Goal: Task Accomplishment & Management: Use online tool/utility

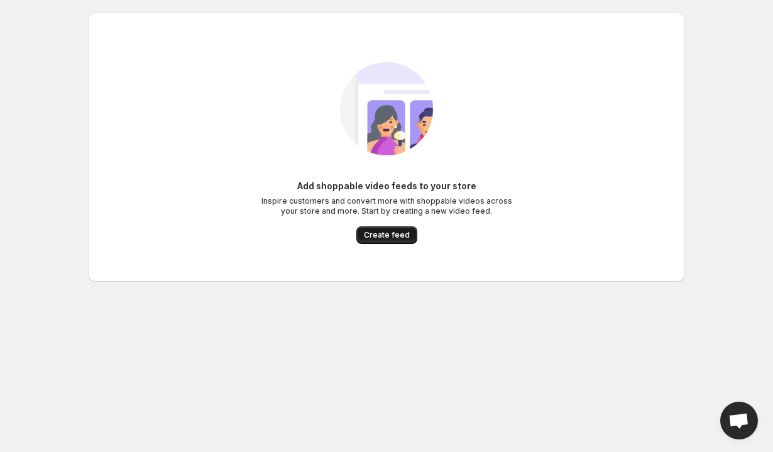
click at [405, 238] on span "Create feed" at bounding box center [387, 235] width 46 height 10
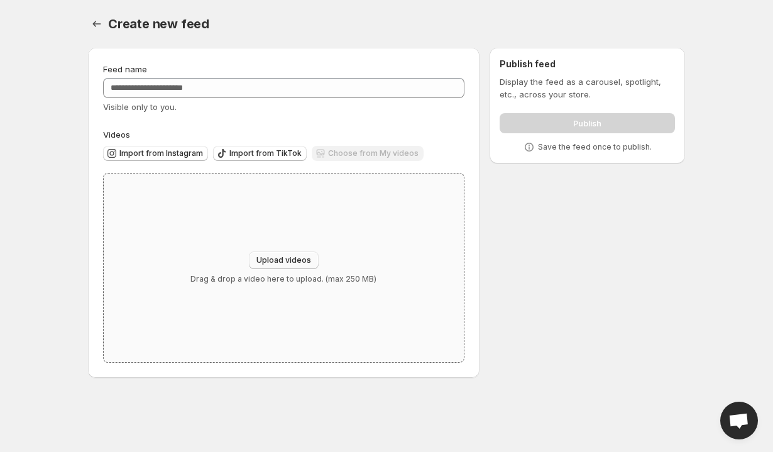
click at [284, 264] on span "Upload videos" at bounding box center [283, 260] width 55 height 10
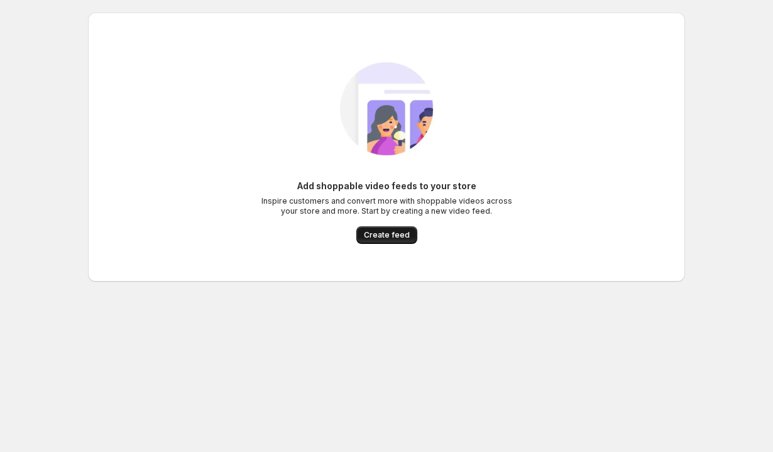
click at [390, 238] on span "Create feed" at bounding box center [387, 235] width 46 height 10
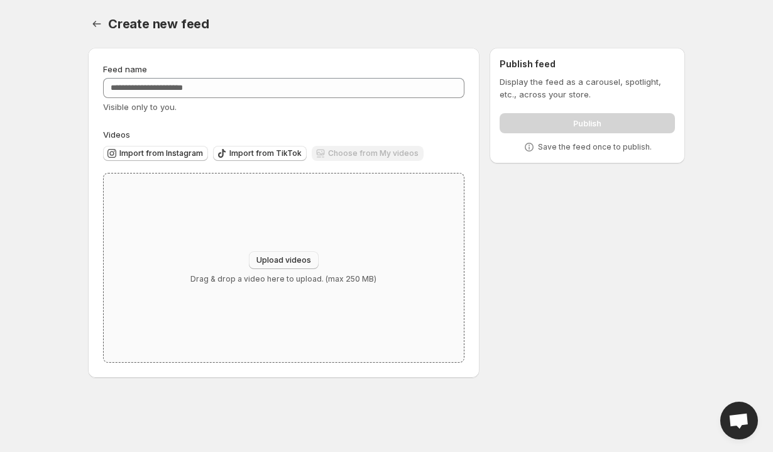
click at [303, 263] on span "Upload videos" at bounding box center [283, 260] width 55 height 10
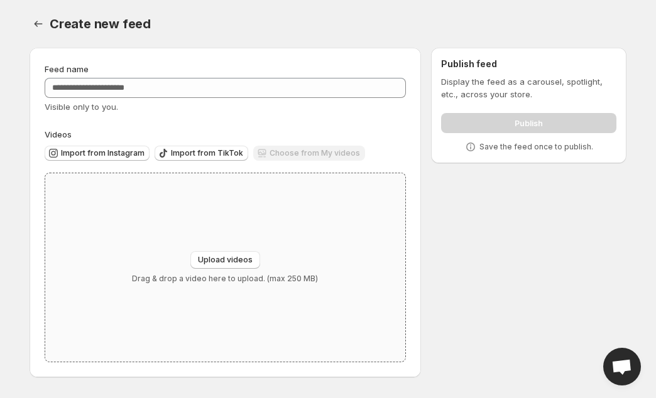
click at [239, 250] on div "Upload videos Drag & drop a video here to upload. (max 250 MB)" at bounding box center [225, 267] width 360 height 189
type input "**********"
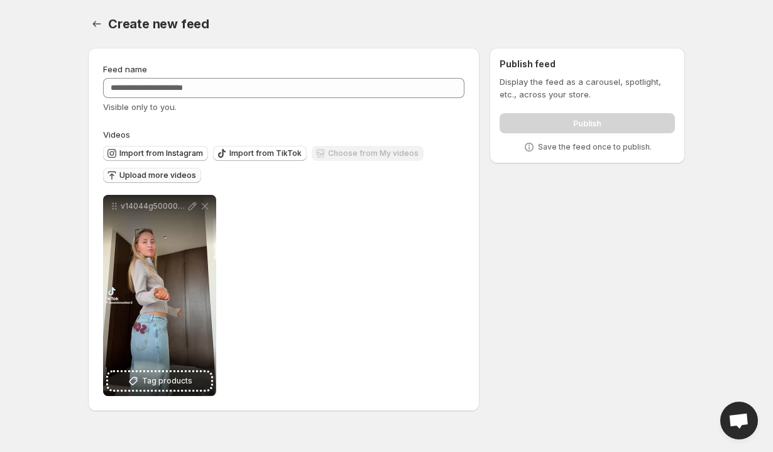
click at [172, 175] on span "Upload more videos" at bounding box center [157, 175] width 77 height 10
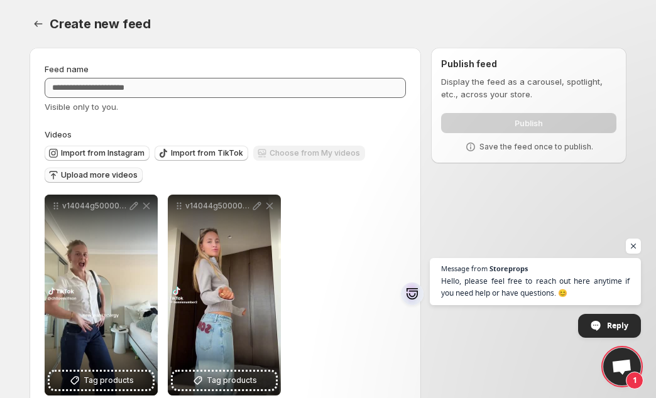
scroll to position [28, 0]
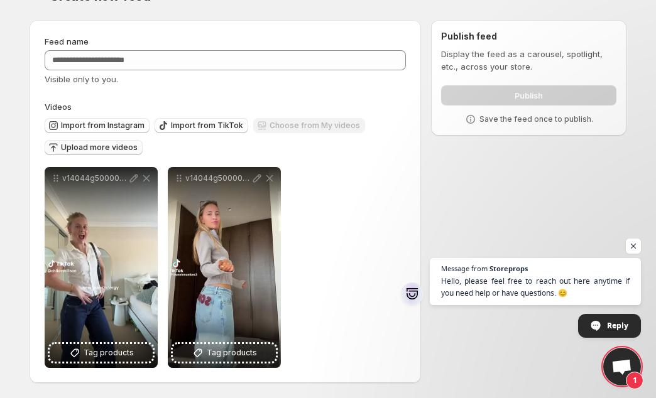
click at [108, 150] on span "Upload more videos" at bounding box center [99, 148] width 77 height 10
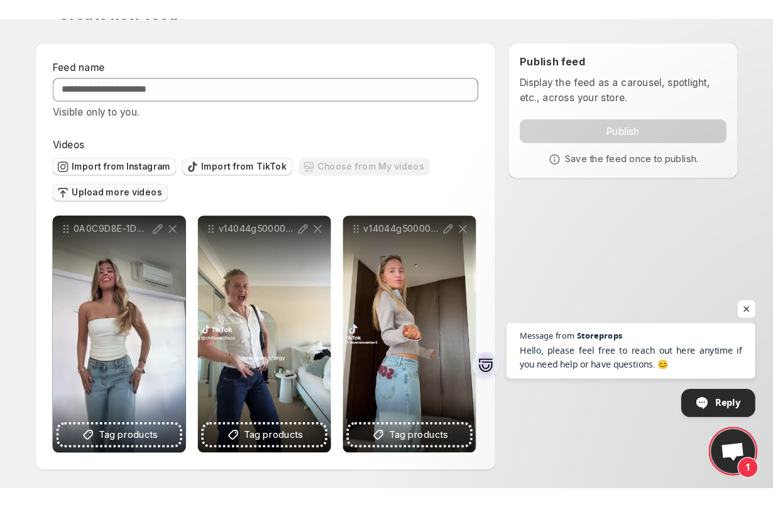
scroll to position [0, 0]
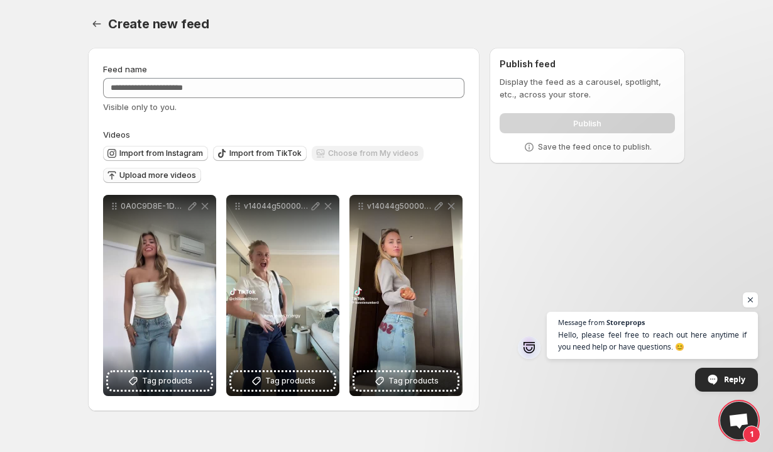
click at [170, 177] on span "Upload more videos" at bounding box center [157, 175] width 77 height 10
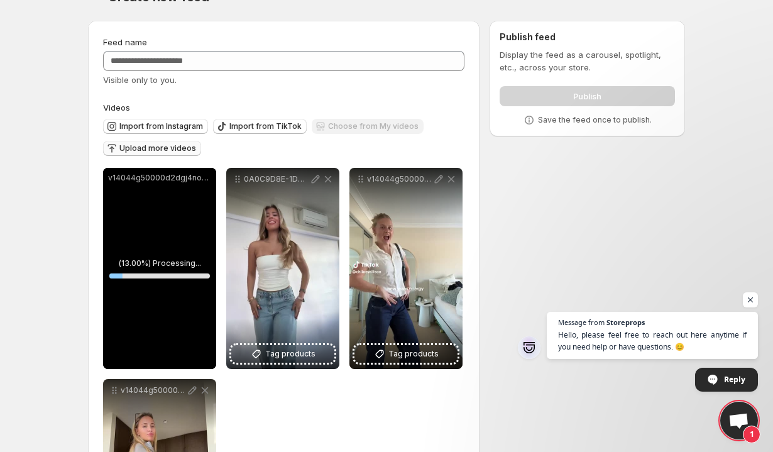
scroll to position [28, 0]
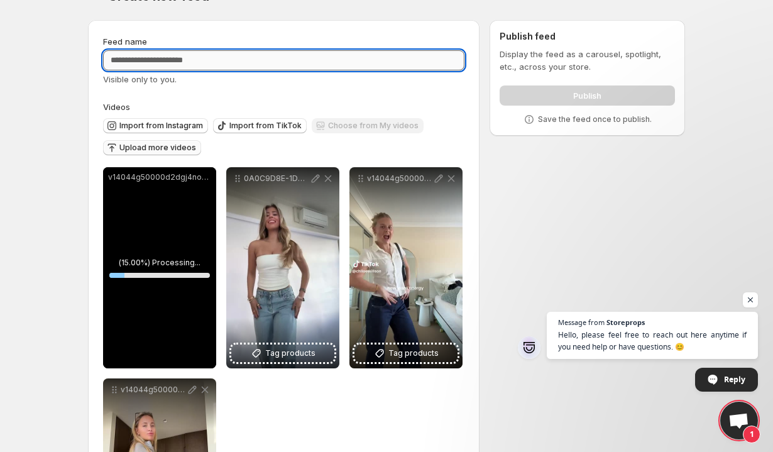
click at [241, 57] on input "Feed name" at bounding box center [283, 60] width 361 height 20
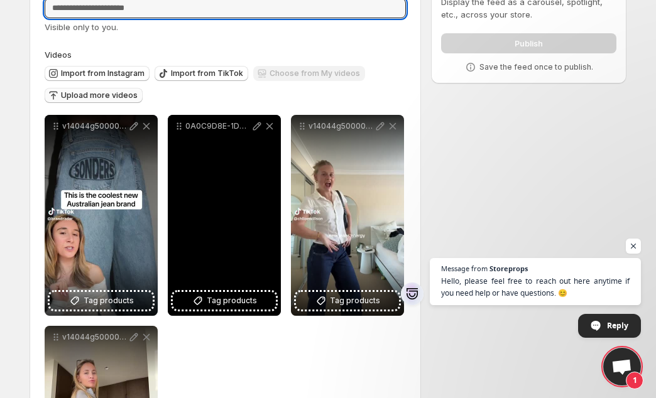
scroll to position [34, 0]
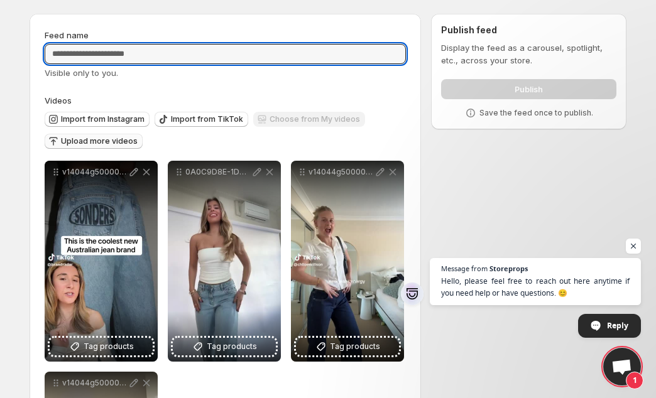
click at [110, 140] on span "Upload more videos" at bounding box center [99, 141] width 77 height 10
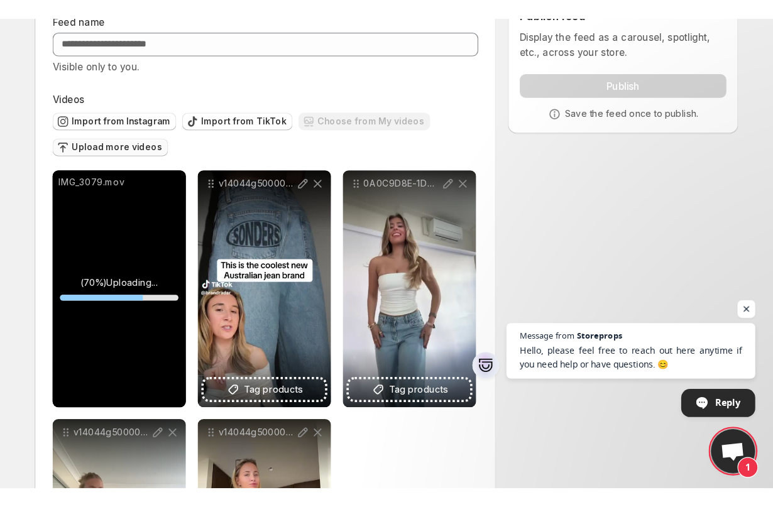
scroll to position [35, 0]
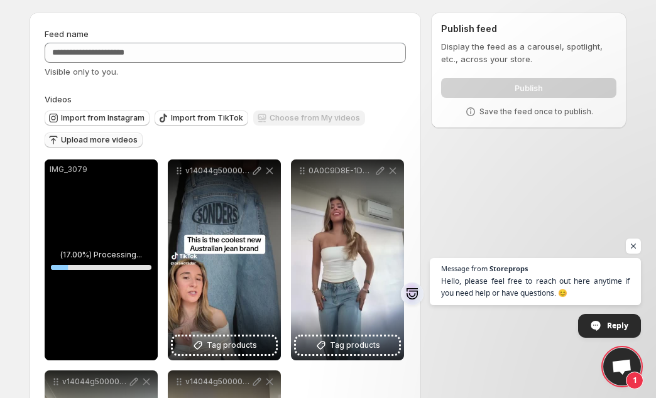
click at [90, 142] on span "Upload more videos" at bounding box center [99, 140] width 77 height 10
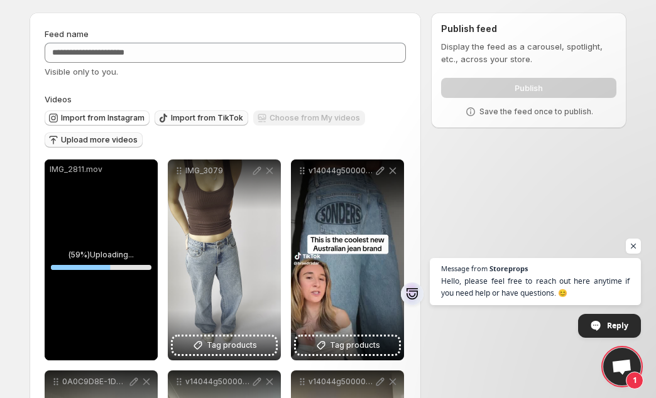
click at [216, 123] on span "Import from TikTok" at bounding box center [207, 118] width 72 height 10
click at [187, 124] on button "Import from TikTok" at bounding box center [202, 118] width 94 height 15
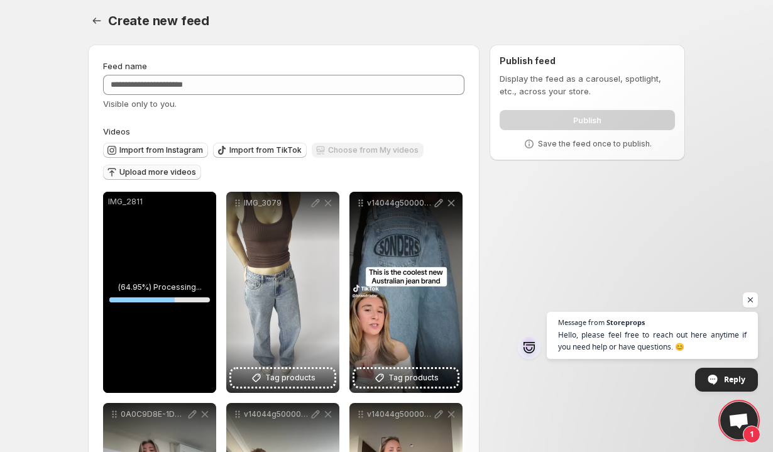
scroll to position [0, 0]
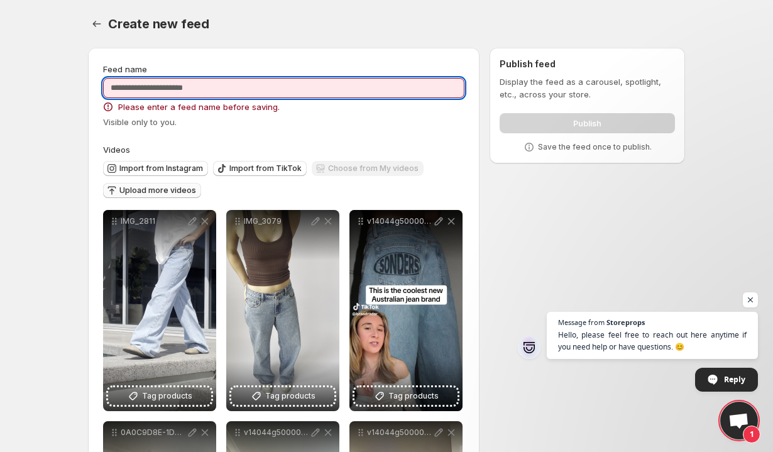
click at [147, 90] on input "Feed name" at bounding box center [283, 88] width 361 height 20
paste input "**********"
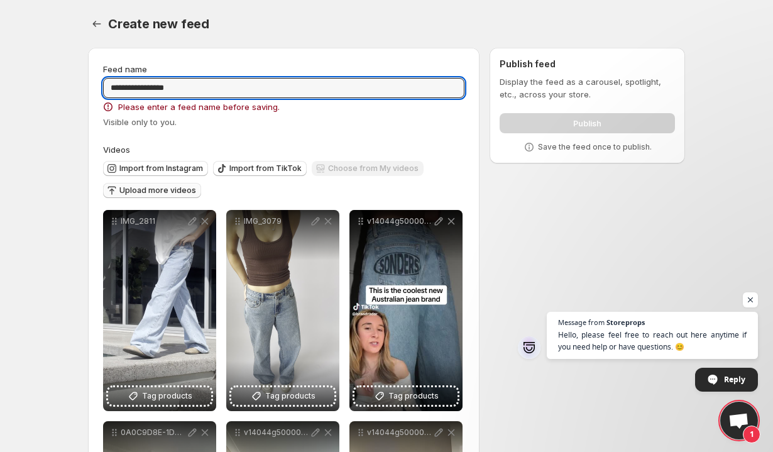
type input "**********"
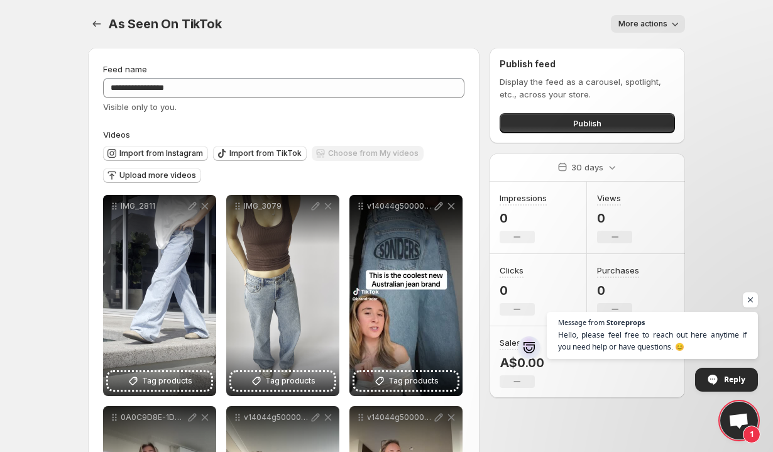
scroll to position [13, 0]
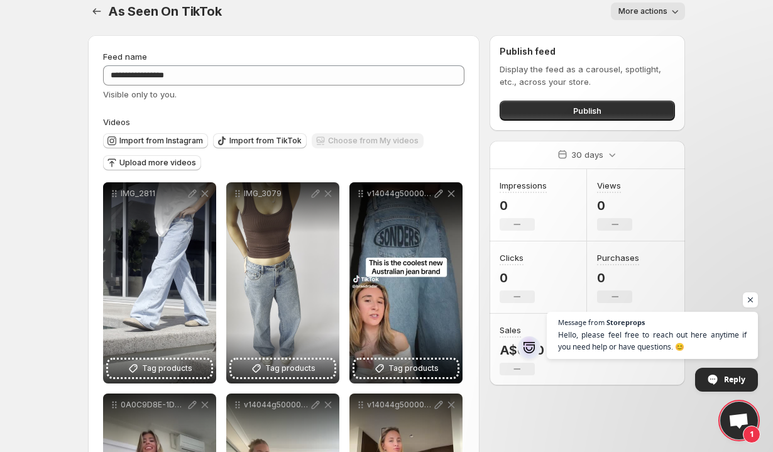
click at [677, 7] on icon "button" at bounding box center [675, 11] width 13 height 13
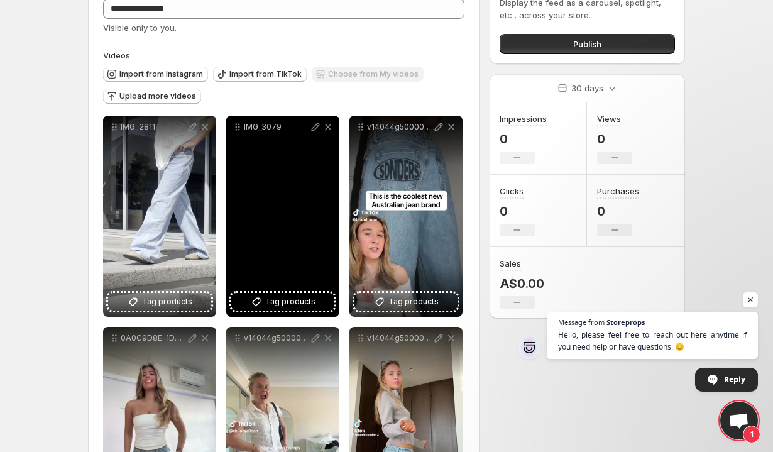
scroll to position [88, 0]
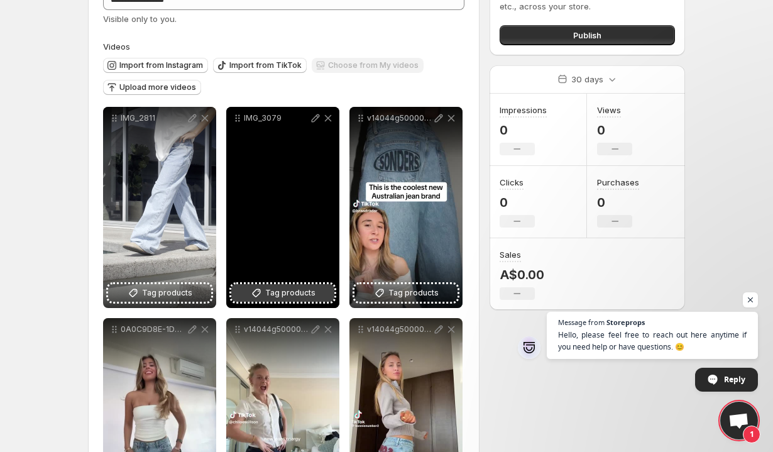
click at [301, 298] on span "Tag products" at bounding box center [290, 293] width 50 height 13
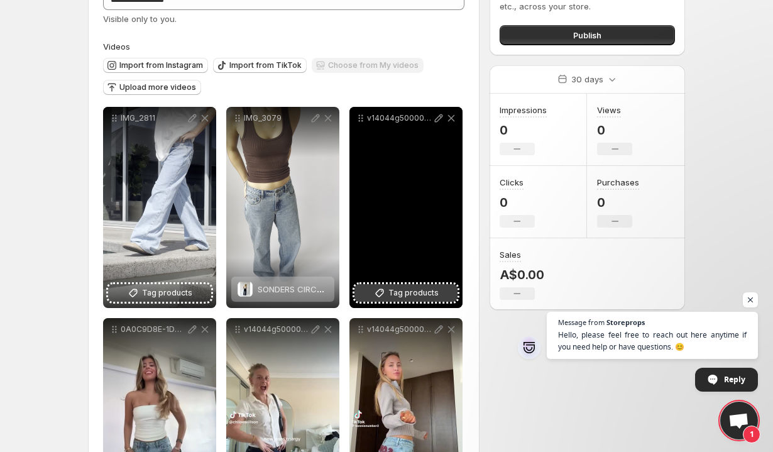
click at [421, 294] on span "Tag products" at bounding box center [413, 293] width 50 height 13
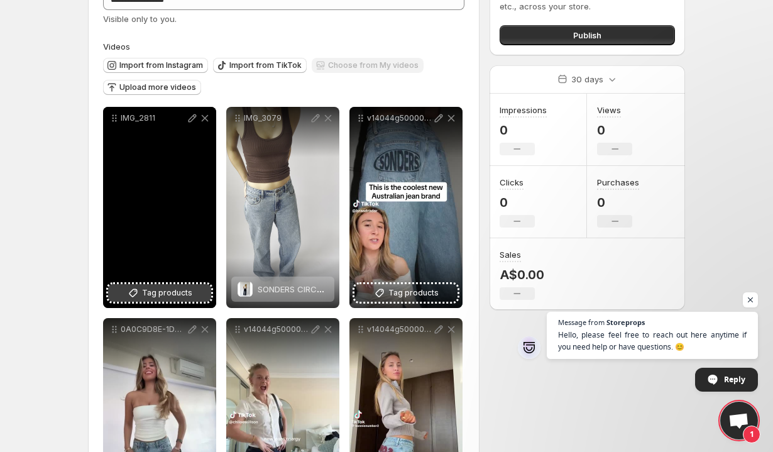
click at [170, 297] on span "Tag products" at bounding box center [167, 293] width 50 height 13
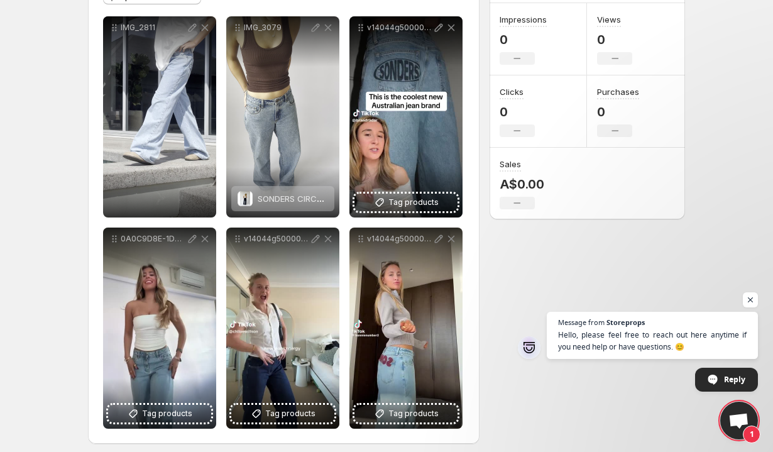
scroll to position [186, 0]
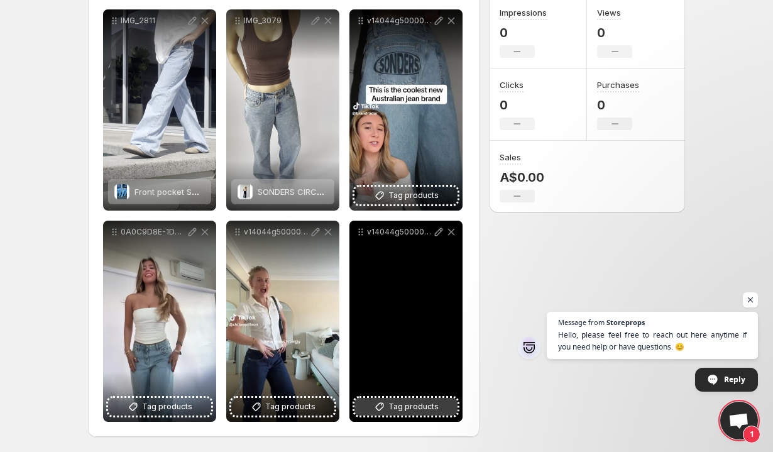
click at [422, 411] on span "Tag products" at bounding box center [413, 406] width 50 height 13
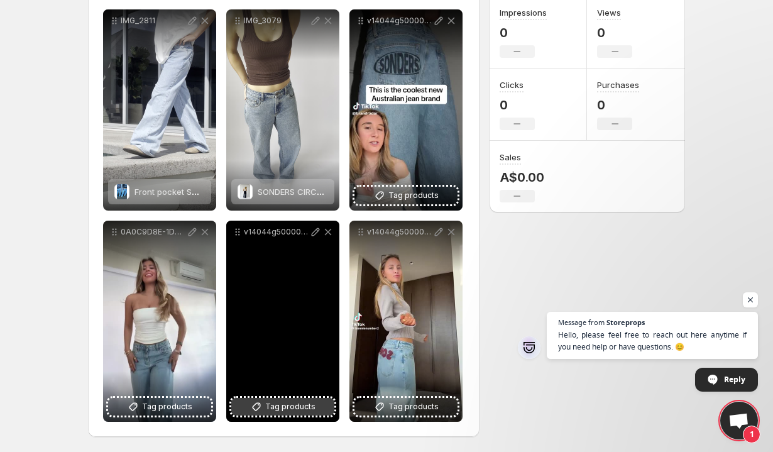
click at [302, 412] on span "Tag products" at bounding box center [290, 406] width 50 height 13
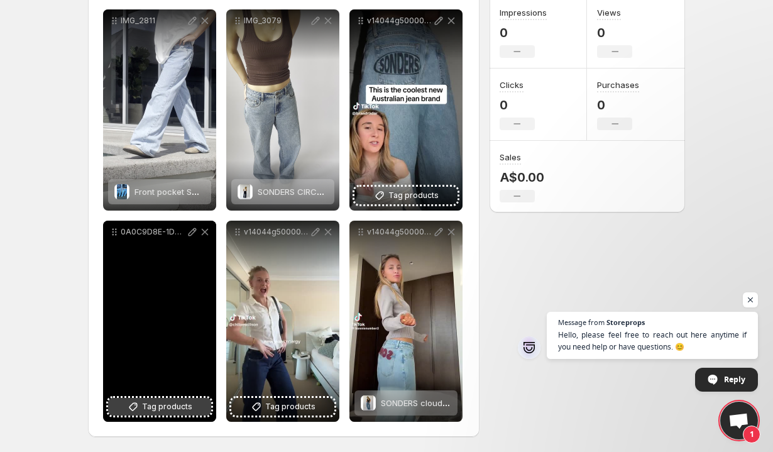
click at [169, 407] on span "Tag products" at bounding box center [167, 406] width 50 height 13
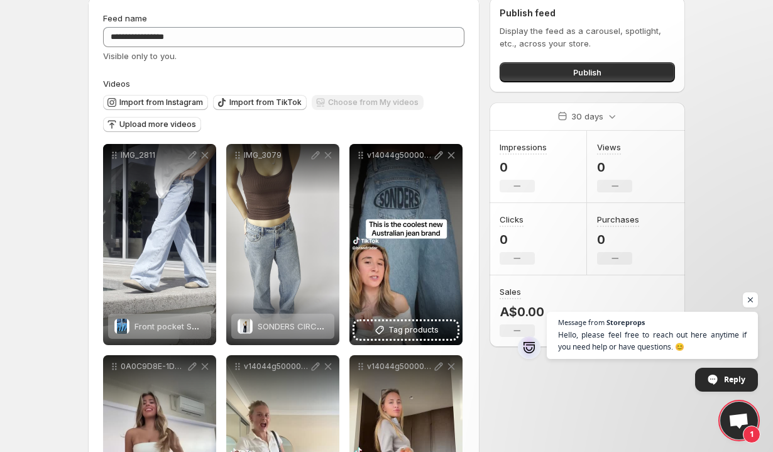
scroll to position [0, 0]
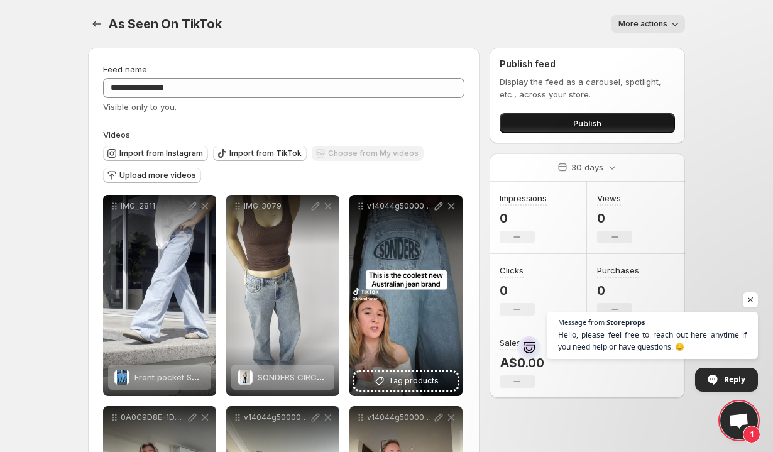
click at [630, 119] on button "Publish" at bounding box center [587, 123] width 175 height 20
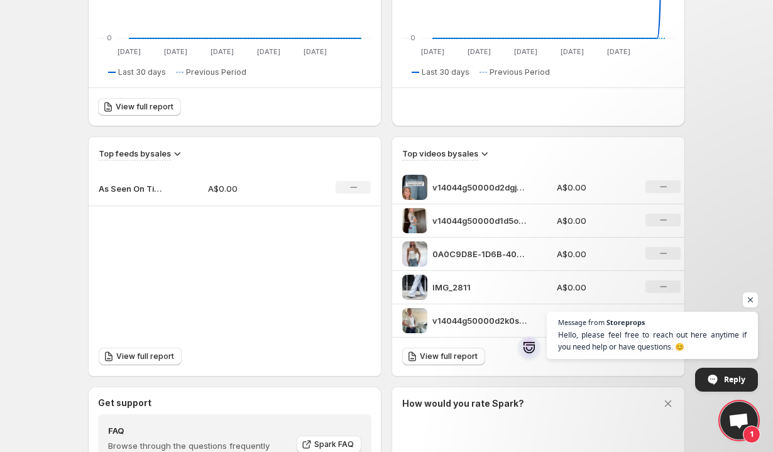
scroll to position [312, 0]
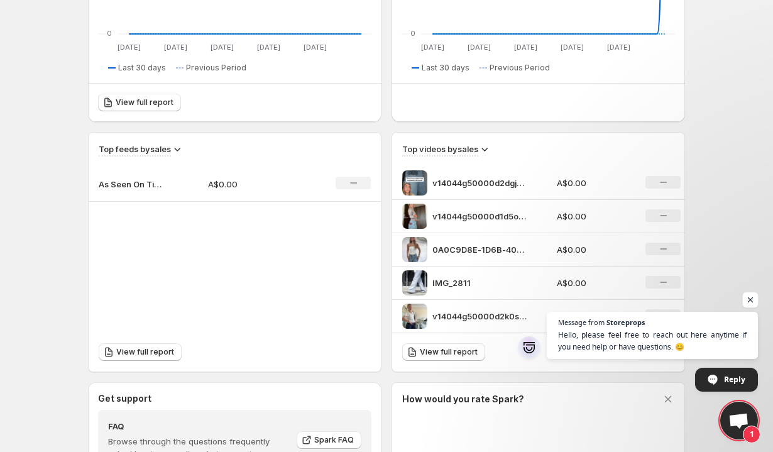
click at [752, 303] on span "Open chat" at bounding box center [751, 300] width 16 height 16
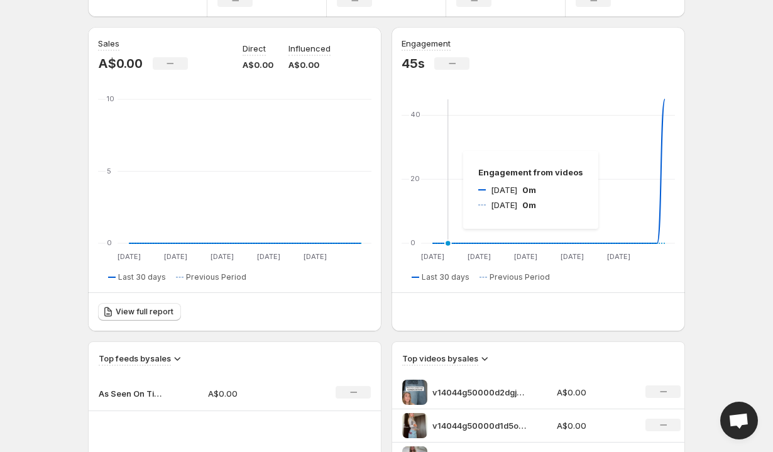
scroll to position [403, 0]
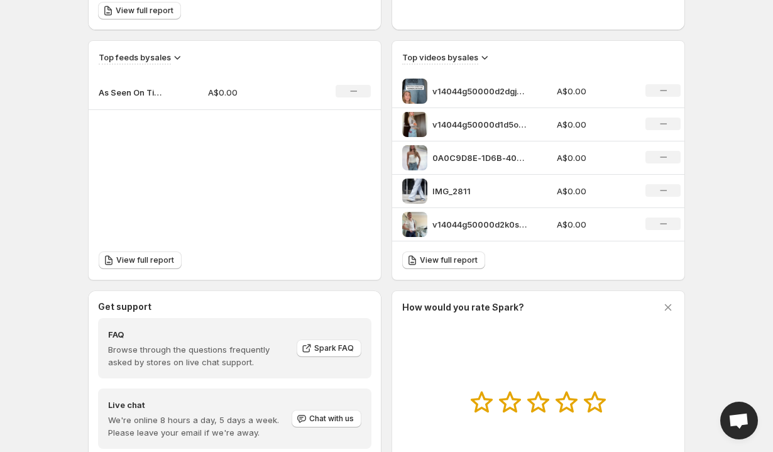
click at [485, 65] on div "Top videos by sales v14044g50000d2dgj4nog65ie60ihsv0 A$0.00 No change v14044g50…" at bounding box center [538, 141] width 292 height 200
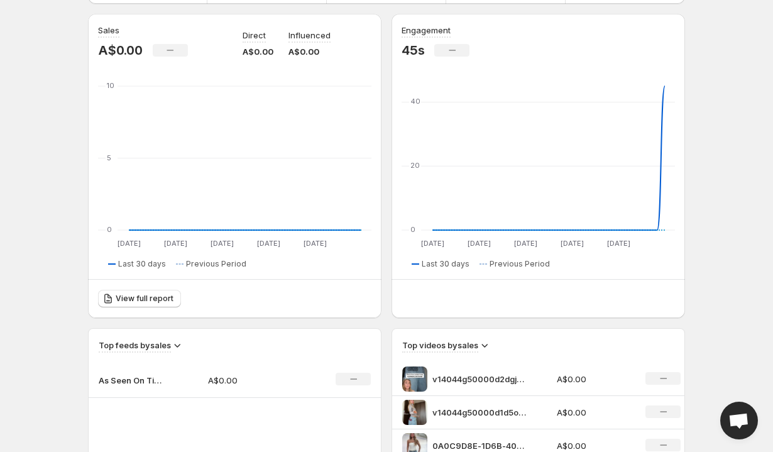
scroll to position [37, 0]
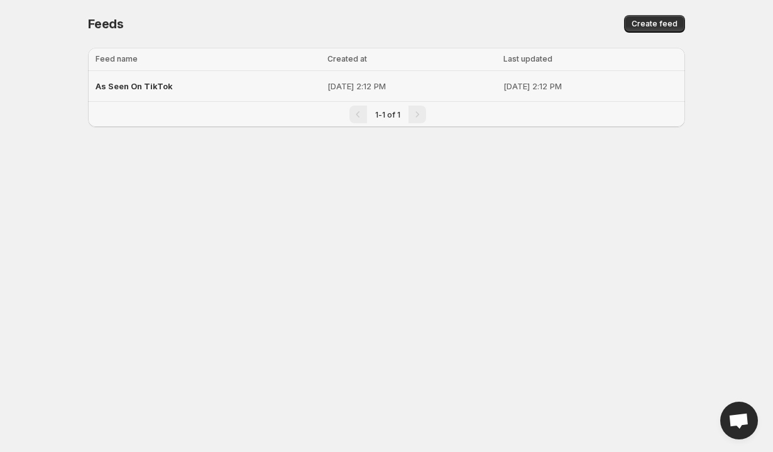
click at [461, 80] on p "Aug 26, 2025, 2:12 PM" at bounding box center [411, 86] width 168 height 13
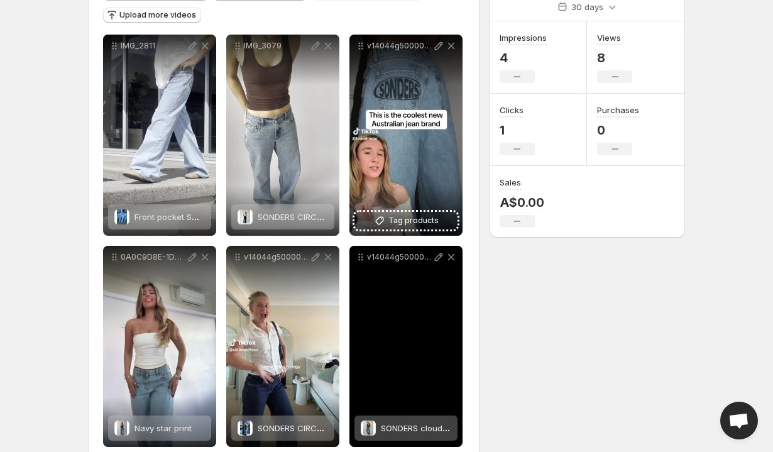
scroll to position [186, 0]
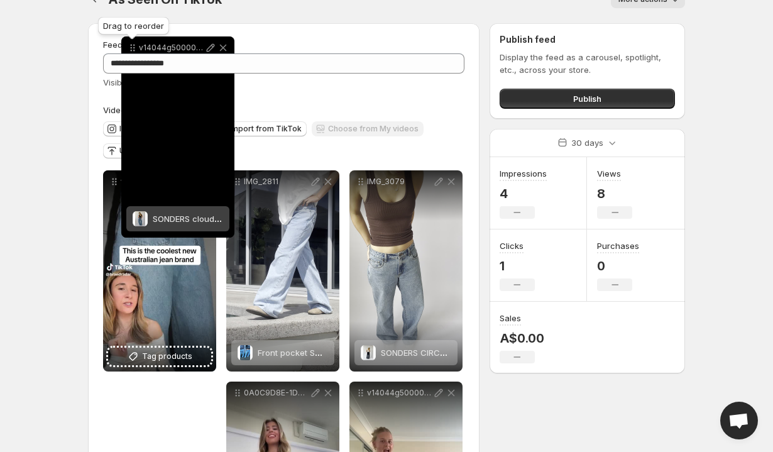
drag, startPoint x: 362, startPoint y: 233, endPoint x: 134, endPoint y: 35, distance: 302.0
click at [134, 35] on div "**********" at bounding box center [386, 293] width 627 height 637
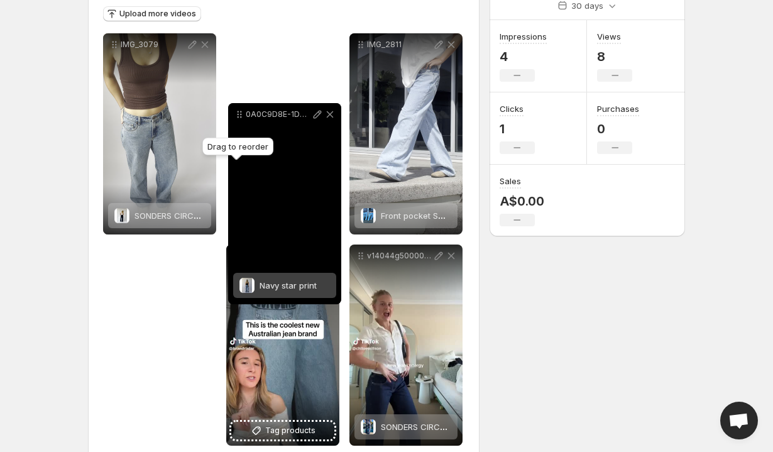
drag, startPoint x: 240, startPoint y: 238, endPoint x: 241, endPoint y: 63, distance: 174.1
click at [241, 108] on icon at bounding box center [239, 114] width 13 height 13
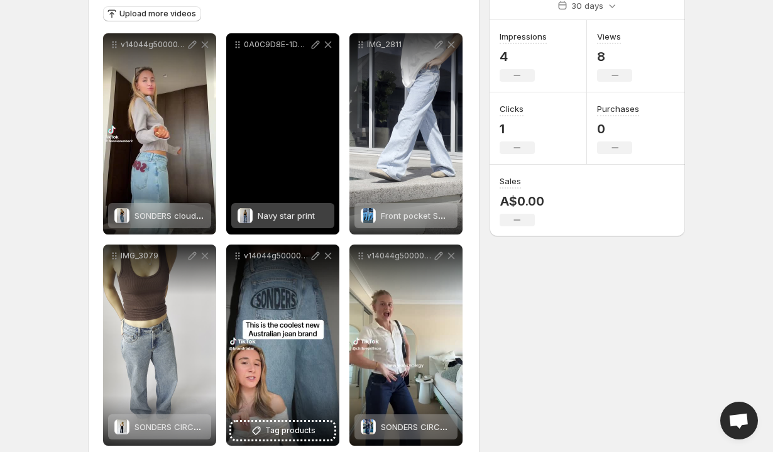
scroll to position [156, 0]
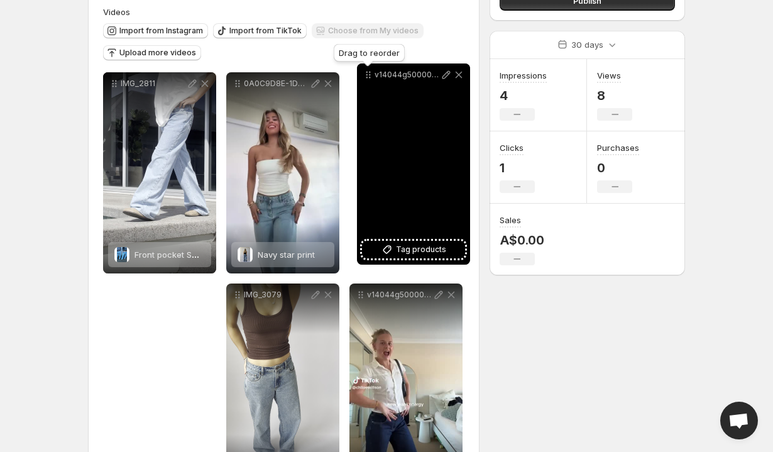
drag, startPoint x: 239, startPoint y: 264, endPoint x: 369, endPoint y: 58, distance: 244.1
click at [369, 68] on icon at bounding box center [368, 74] width 13 height 13
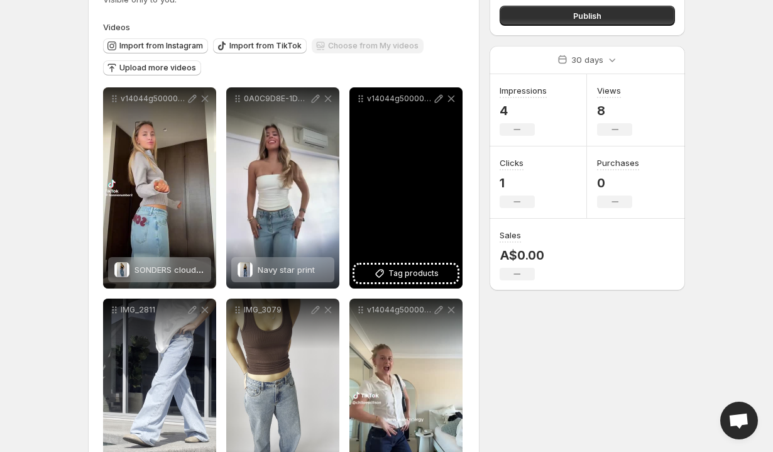
scroll to position [186, 0]
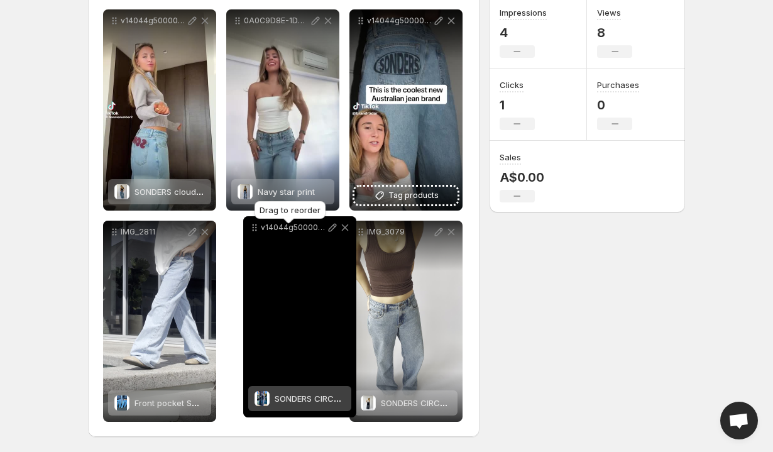
drag, startPoint x: 361, startPoint y: 236, endPoint x: 255, endPoint y: 231, distance: 106.3
click at [255, 231] on icon at bounding box center [254, 227] width 13 height 13
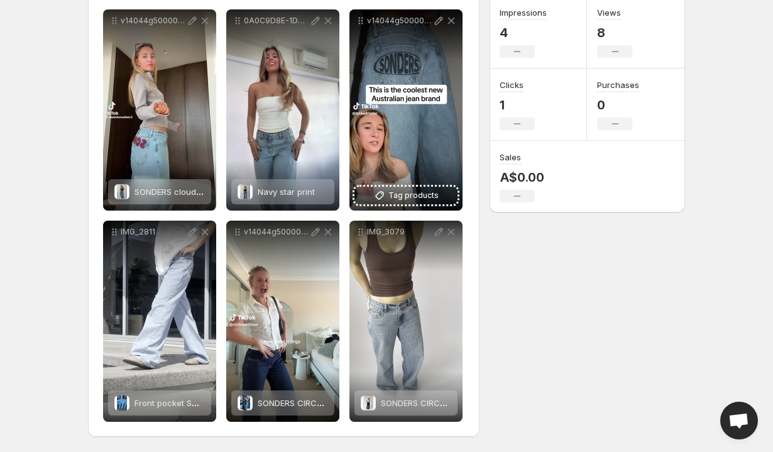
scroll to position [0, 0]
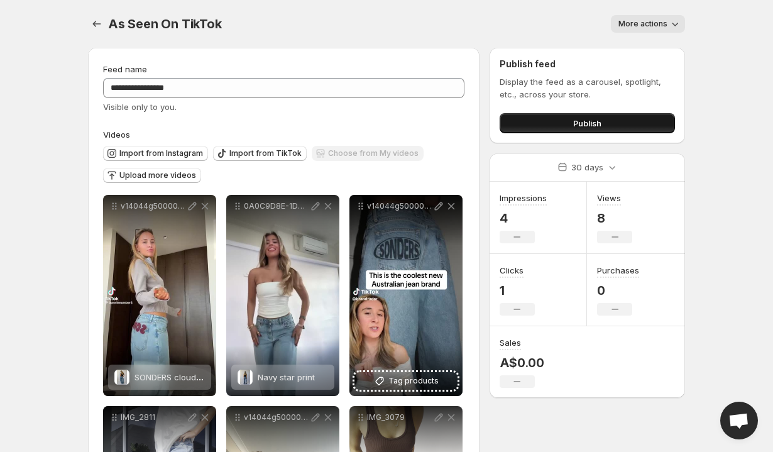
click at [614, 119] on button "Publish" at bounding box center [587, 123] width 175 height 20
click at [91, 33] on div "As Seen On TikTok. This page is ready As Seen On TikTok More actions More actio…" at bounding box center [386, 24] width 597 height 48
click at [93, 29] on icon "Settings" at bounding box center [96, 24] width 13 height 13
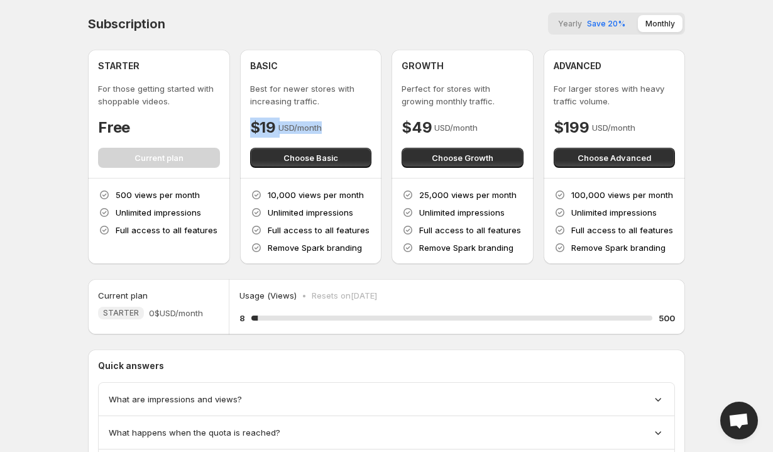
drag, startPoint x: 337, startPoint y: 123, endPoint x: 249, endPoint y: 122, distance: 88.0
click at [249, 122] on div "BASIC Best for newer stores with increasing traffic. $19 USD/month Choose Basic" at bounding box center [311, 114] width 142 height 128
copy div "$19 USD/month"
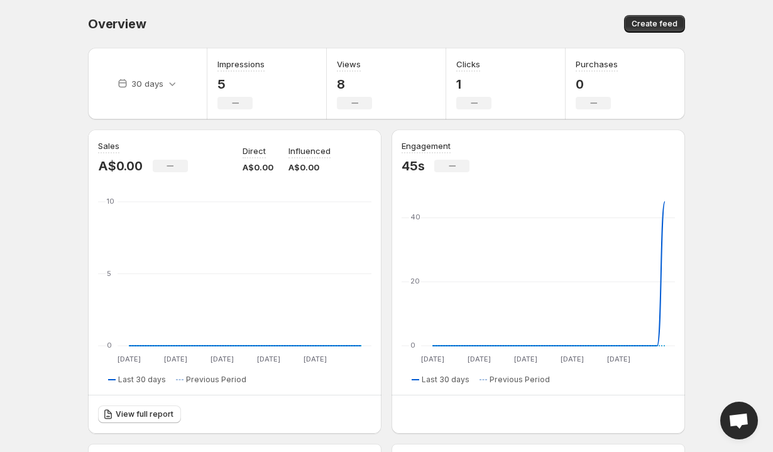
click at [61, 219] on body "Home Feeds Videos Subscription Settings Overview. This page is ready Overview C…" at bounding box center [386, 226] width 773 height 452
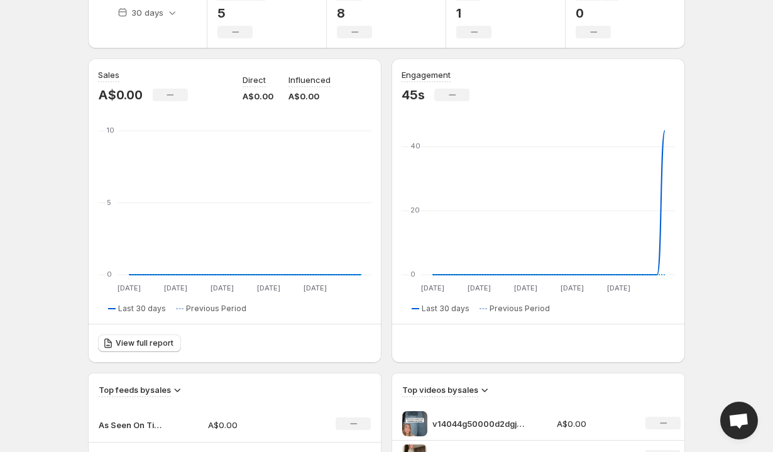
scroll to position [197, 0]
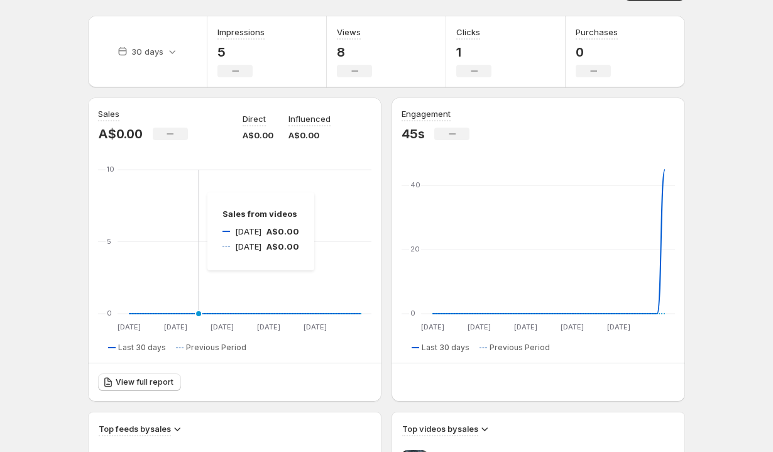
scroll to position [39, 0]
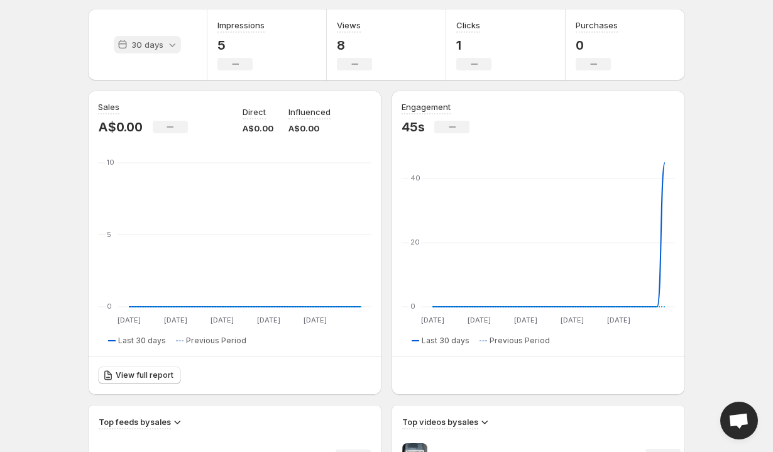
click at [172, 44] on icon at bounding box center [172, 44] width 13 height 13
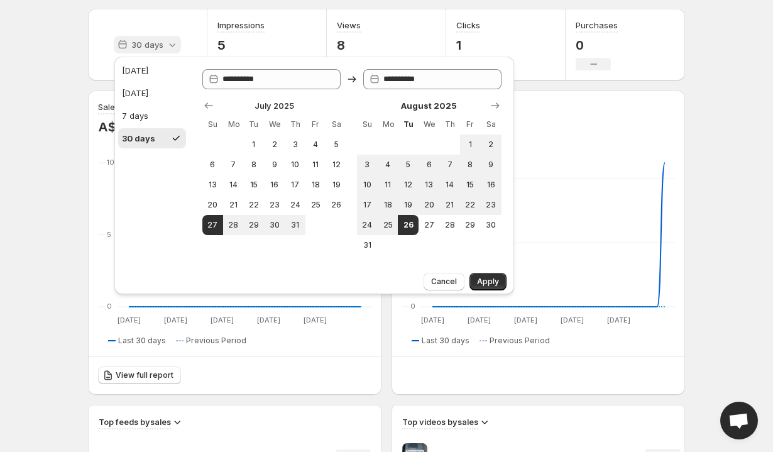
click at [172, 44] on icon at bounding box center [172, 44] width 13 height 13
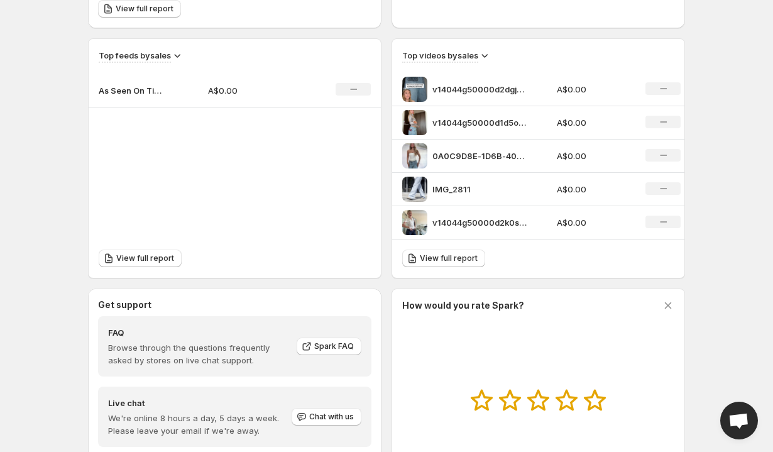
scroll to position [512, 0]
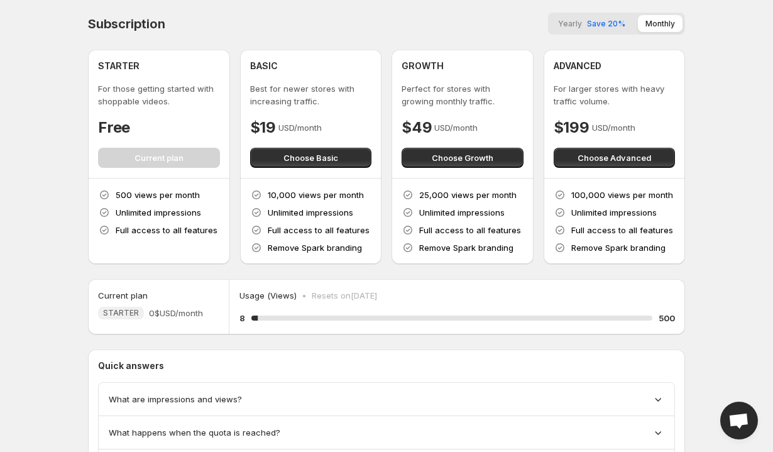
click at [276, 391] on div "What are impressions and views?" at bounding box center [387, 399] width 576 height 33
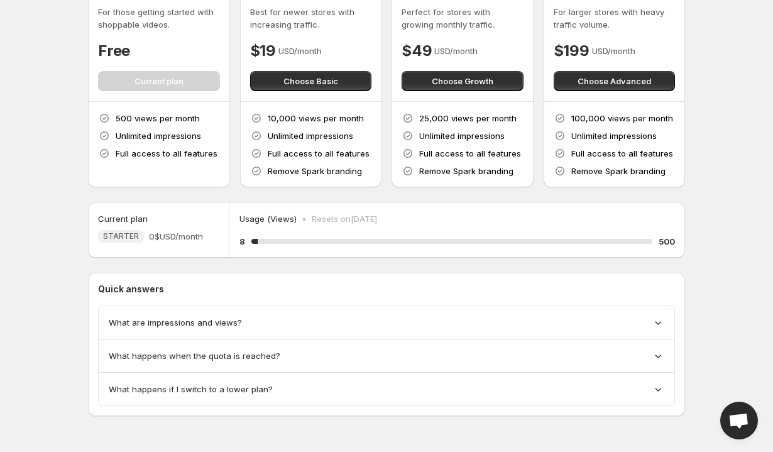
click at [258, 362] on div "What happens when the quota is reached?" at bounding box center [387, 355] width 576 height 33
click at [256, 349] on span "What happens when the quota is reached?" at bounding box center [195, 355] width 172 height 13
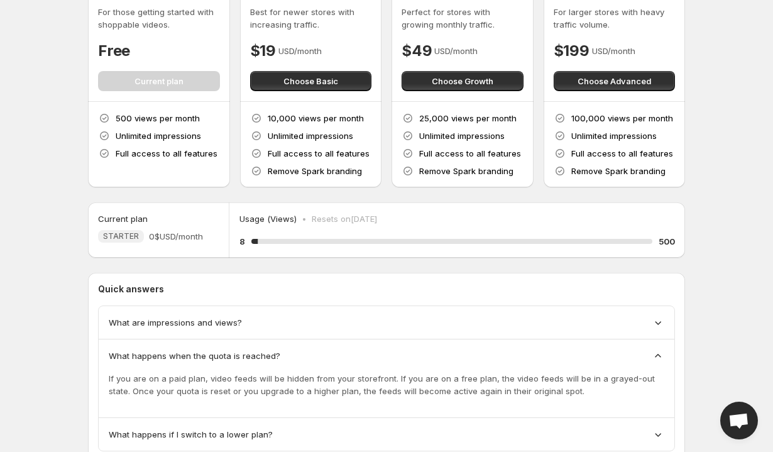
click at [445, 331] on div "What are impressions and views?" at bounding box center [387, 322] width 576 height 33
click at [653, 311] on div "What are impressions and views?" at bounding box center [387, 322] width 576 height 33
click at [658, 324] on icon at bounding box center [658, 322] width 13 height 13
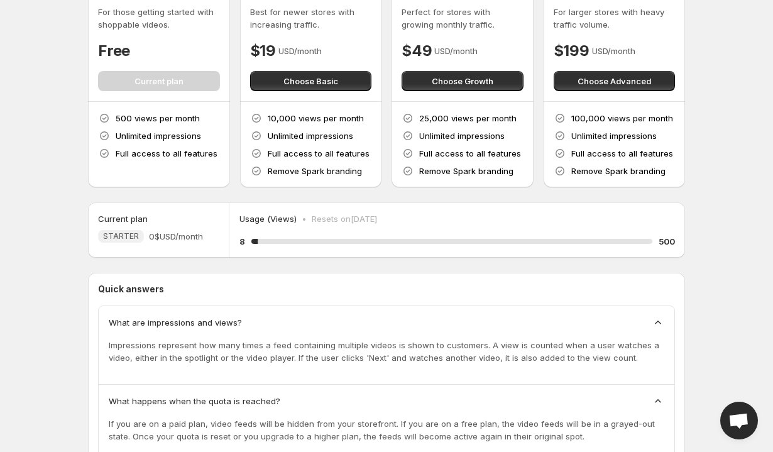
click at [271, 313] on div "What are impressions and views? Impressions represent how many times a feed con…" at bounding box center [387, 345] width 576 height 79
click at [647, 322] on div "What are impressions and views?" at bounding box center [386, 322] width 555 height 13
